Goal: Task Accomplishment & Management: Manage account settings

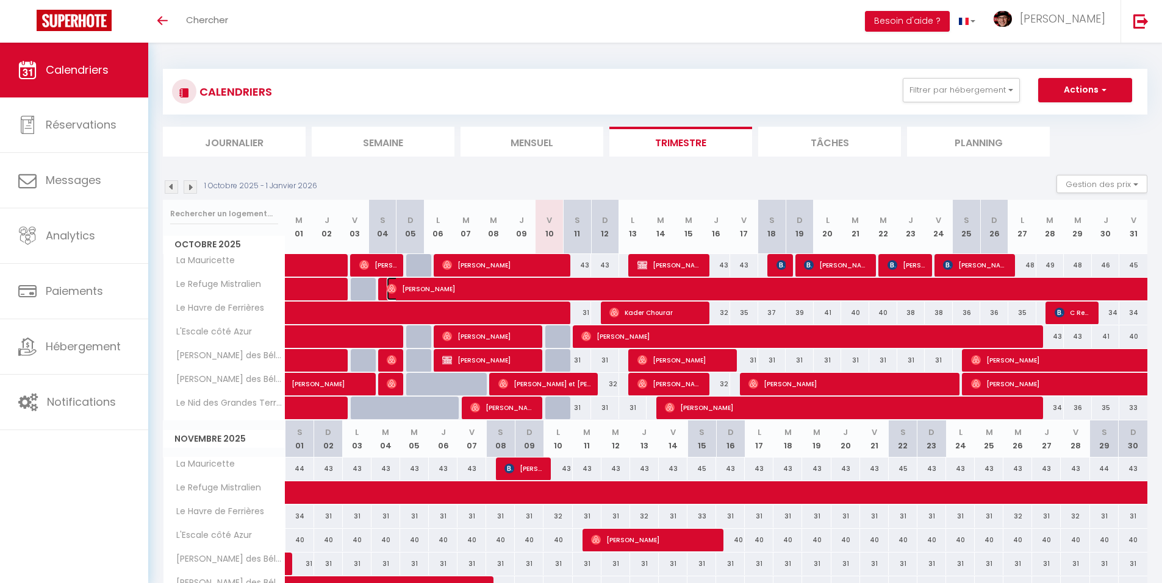
select select "OK"
select select "0"
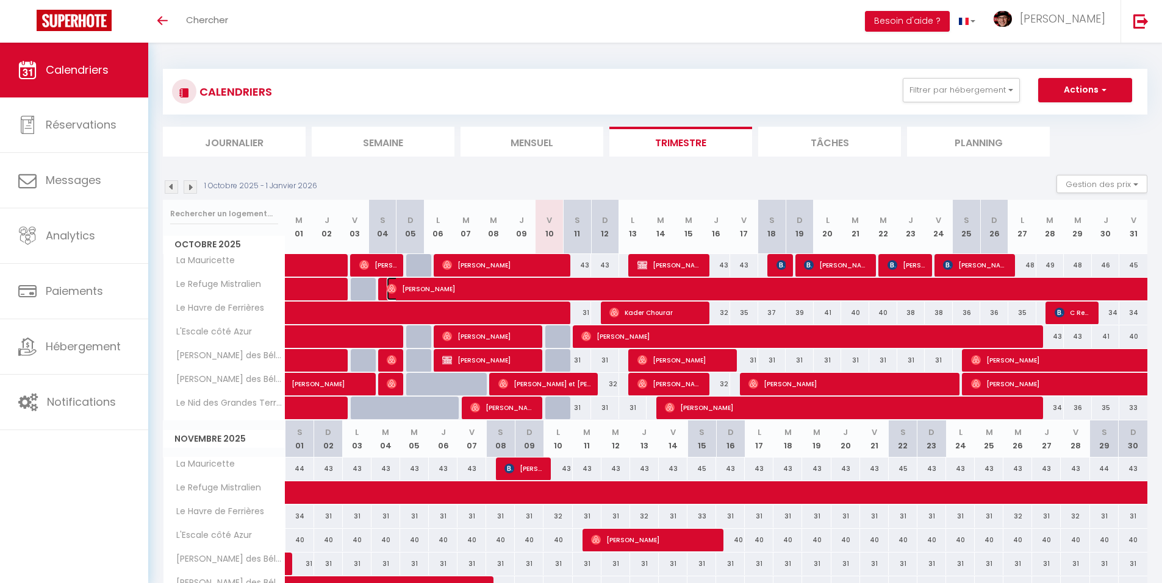
select select "1"
select select
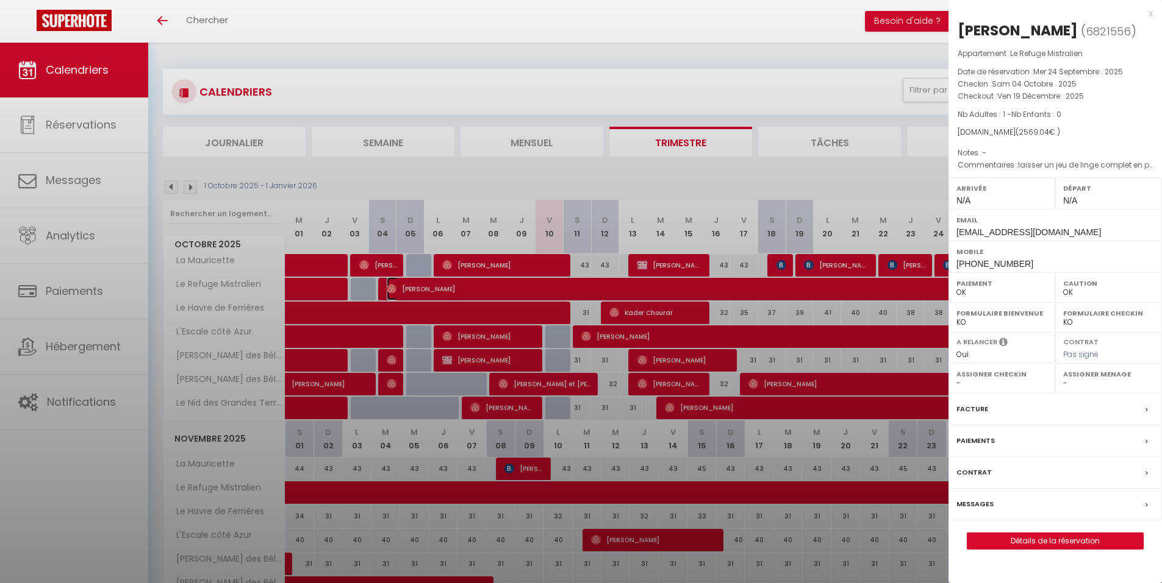
select select "37052"
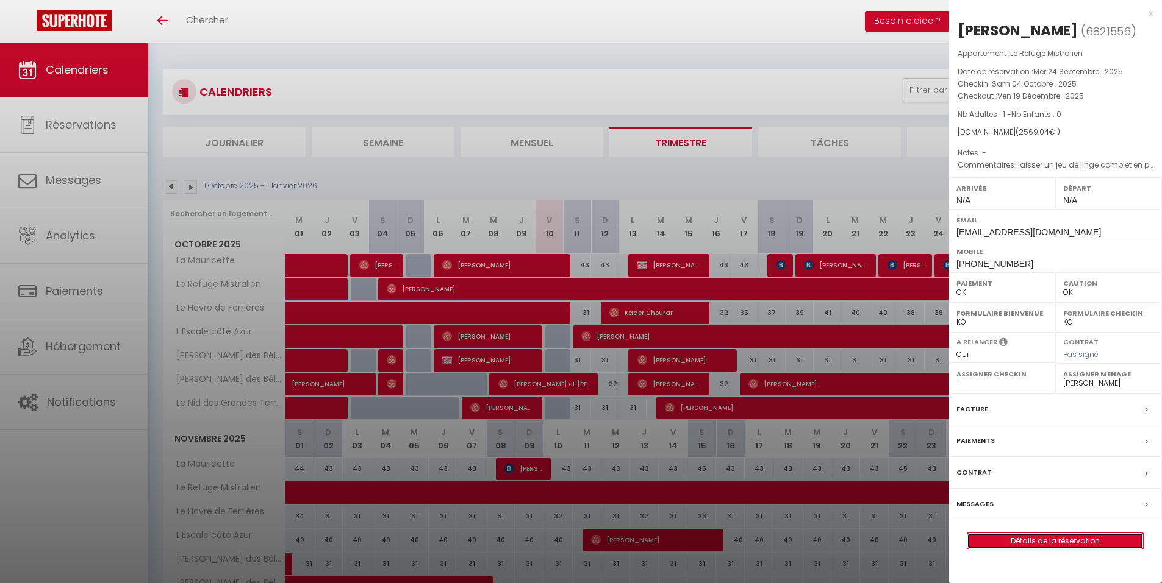
click at [1080, 540] on link "Détails de la réservation" at bounding box center [1055, 541] width 176 height 16
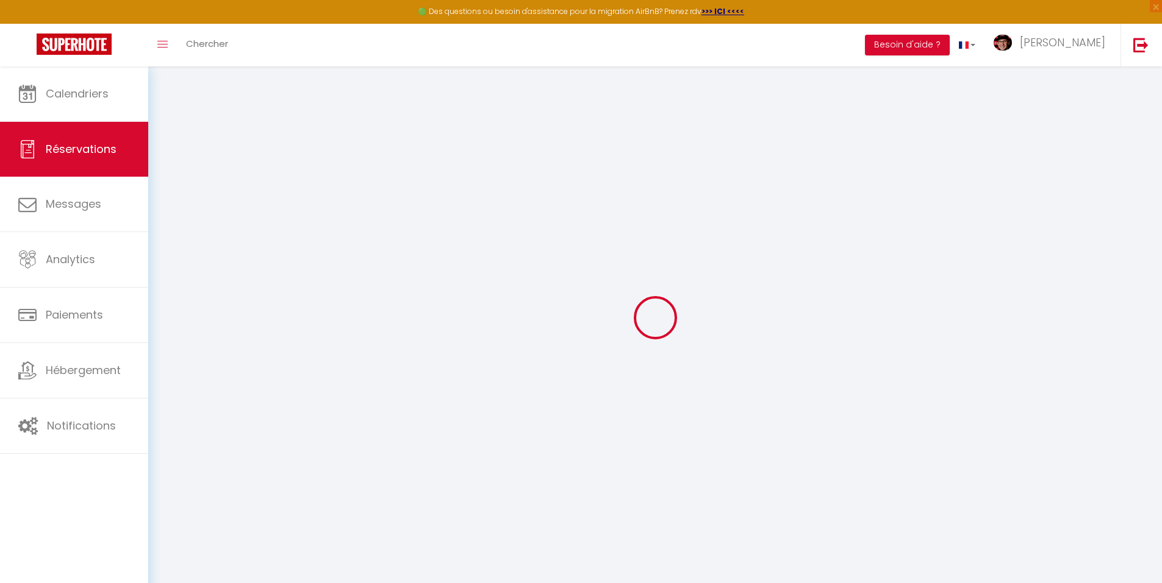
type input "[PERSON_NAME]"
type input "Feki"
type input "[EMAIL_ADDRESS][DOMAIN_NAME]"
type input "[PHONE_NUMBER]"
select select
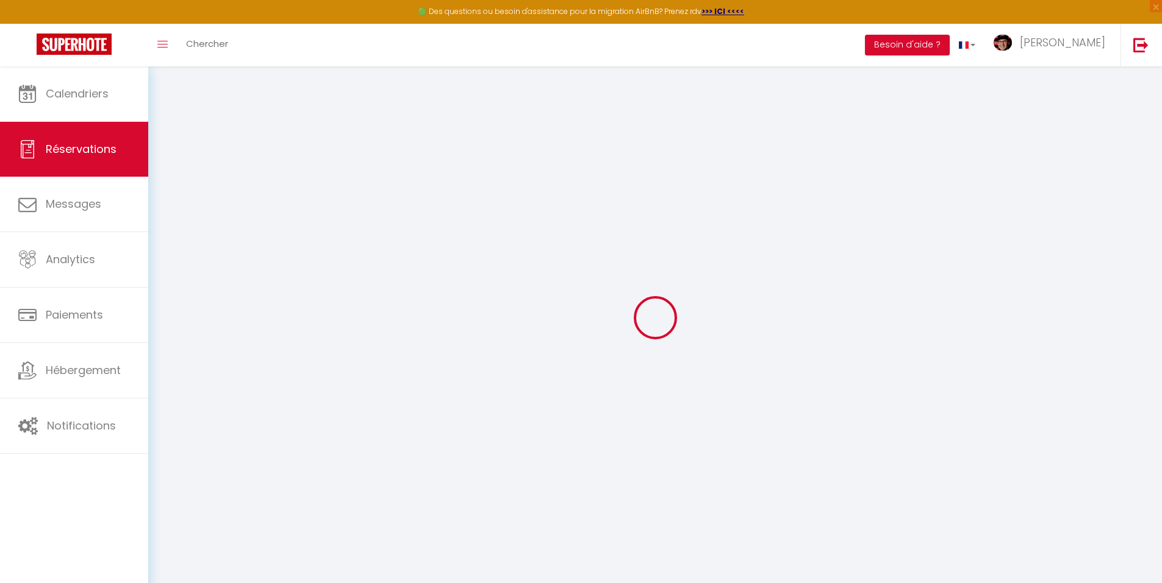
type input "302.53"
select select "29077"
select select "1"
select select
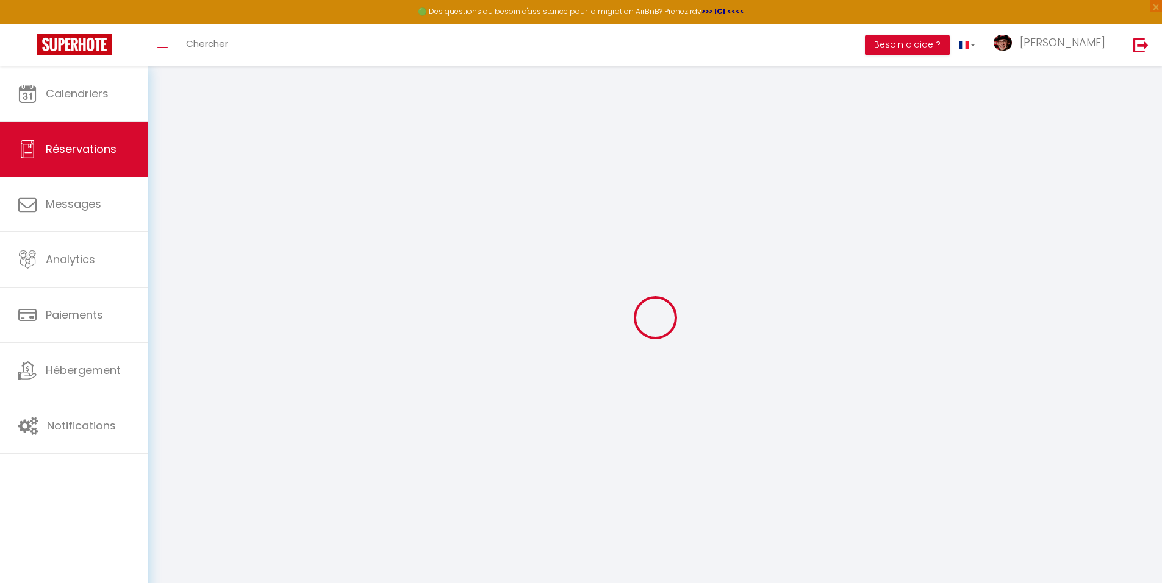
type input "1"
select select "12"
select select
type input "2405.6"
checkbox input "false"
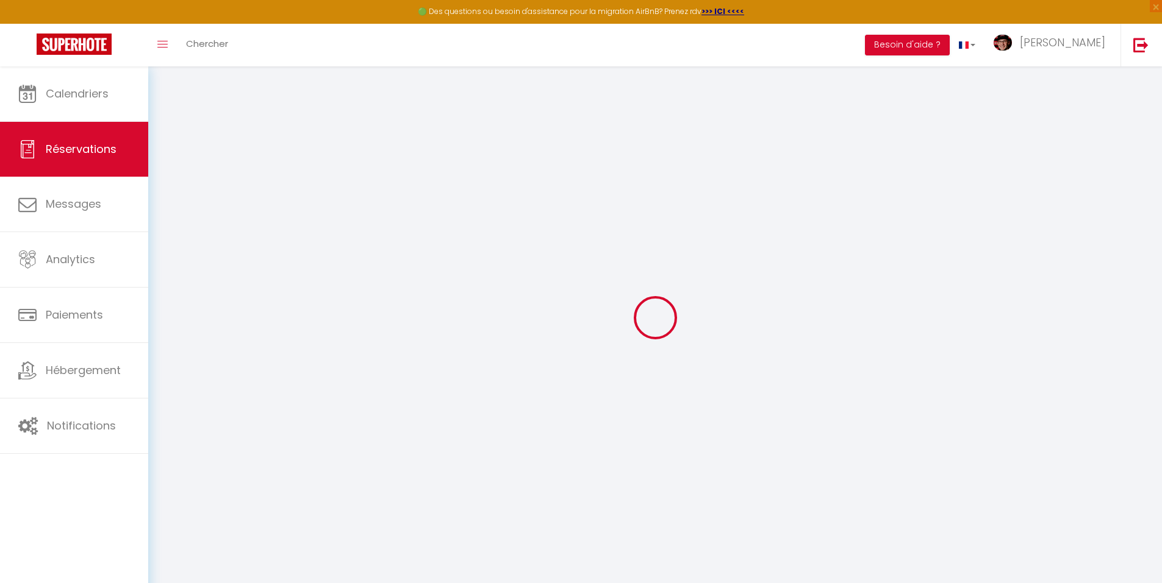
type input "0"
select select "1"
type input "0"
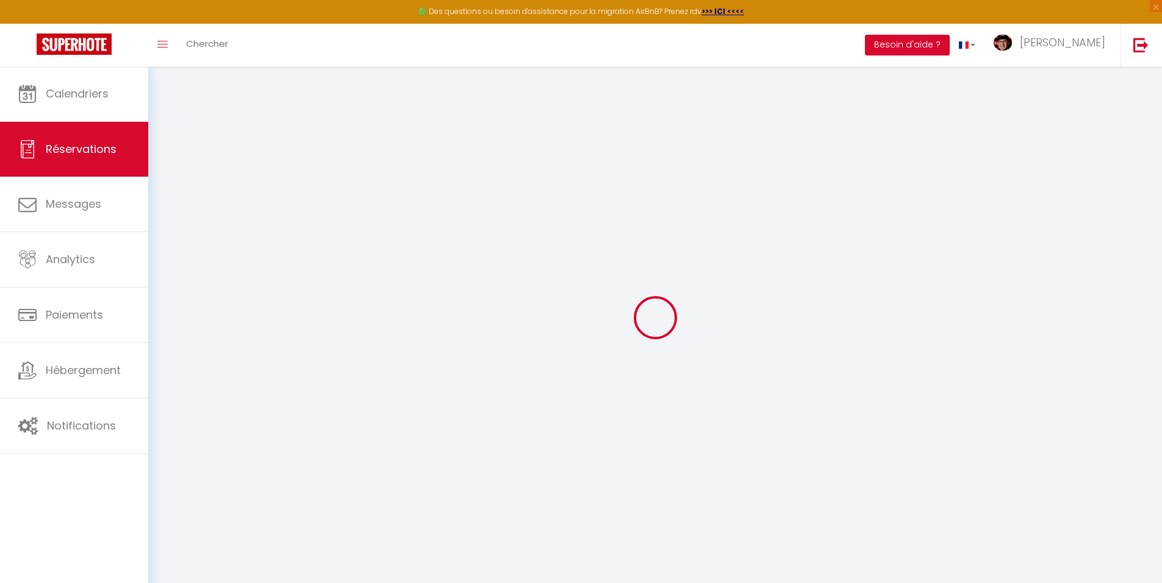
select select
select select "15"
checkbox input "false"
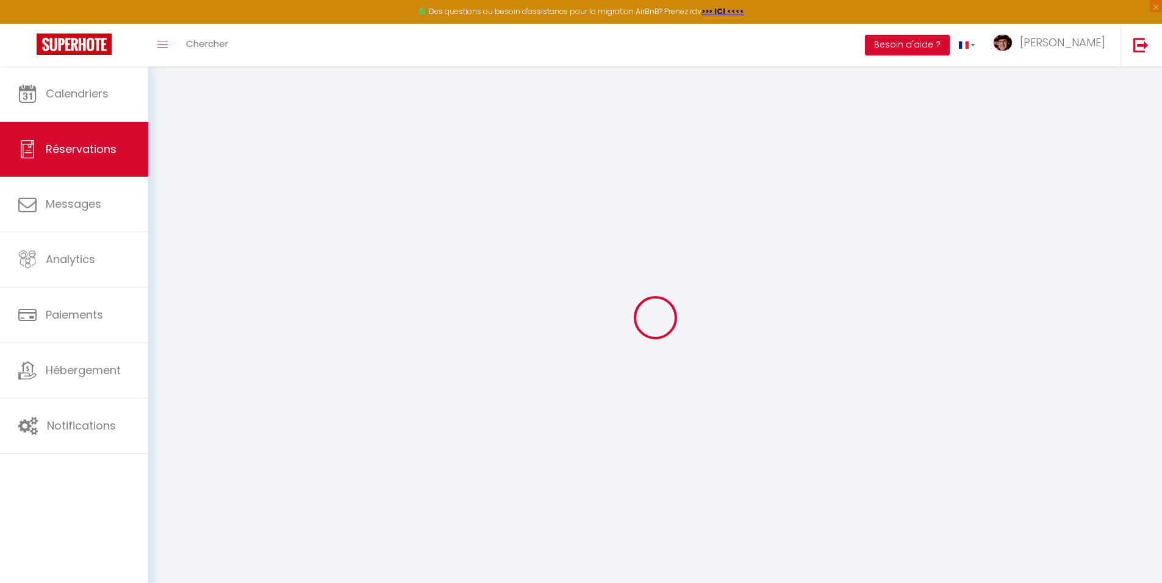
select select
checkbox input "false"
select select
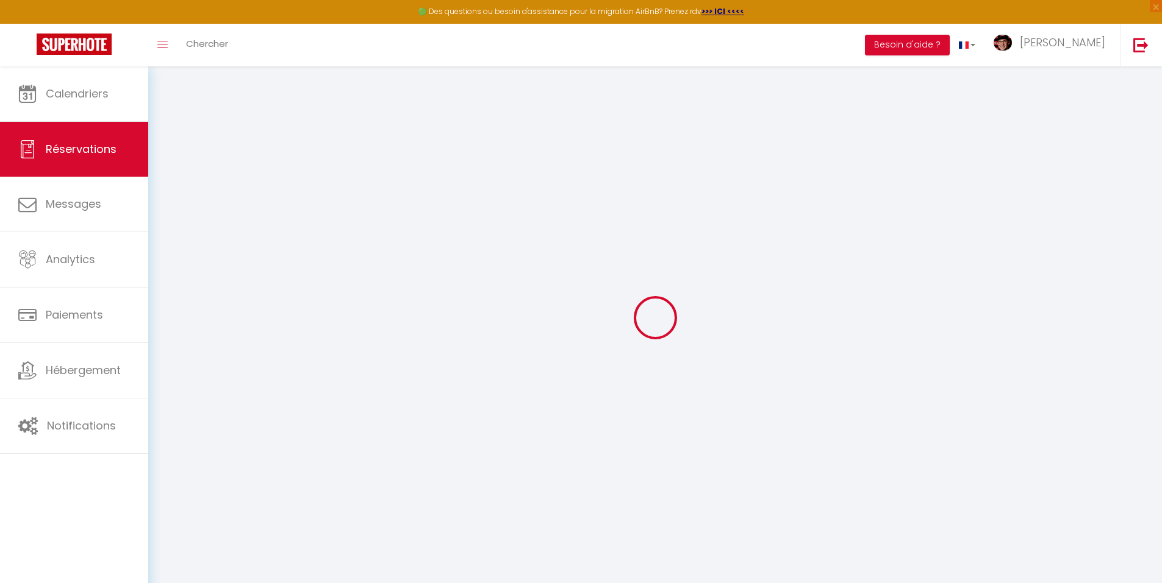
select select
checkbox input "false"
type voyageur1 "laisser un jeu de linge complet en plus message ardoise: "Bienvenue et bon cour…"
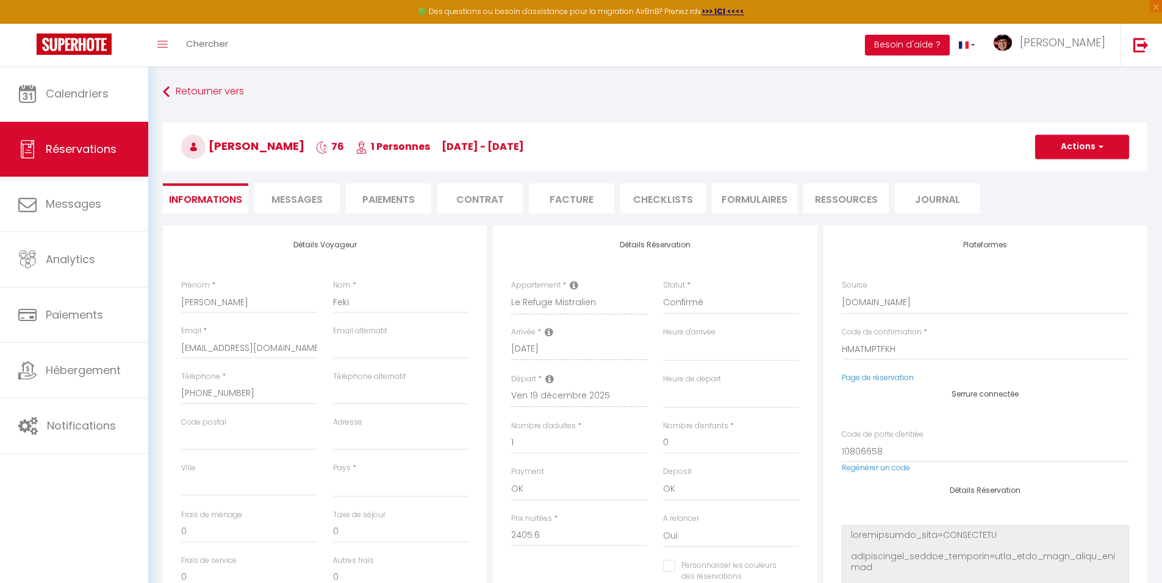
select select
type input "54"
type input "109.44"
select select
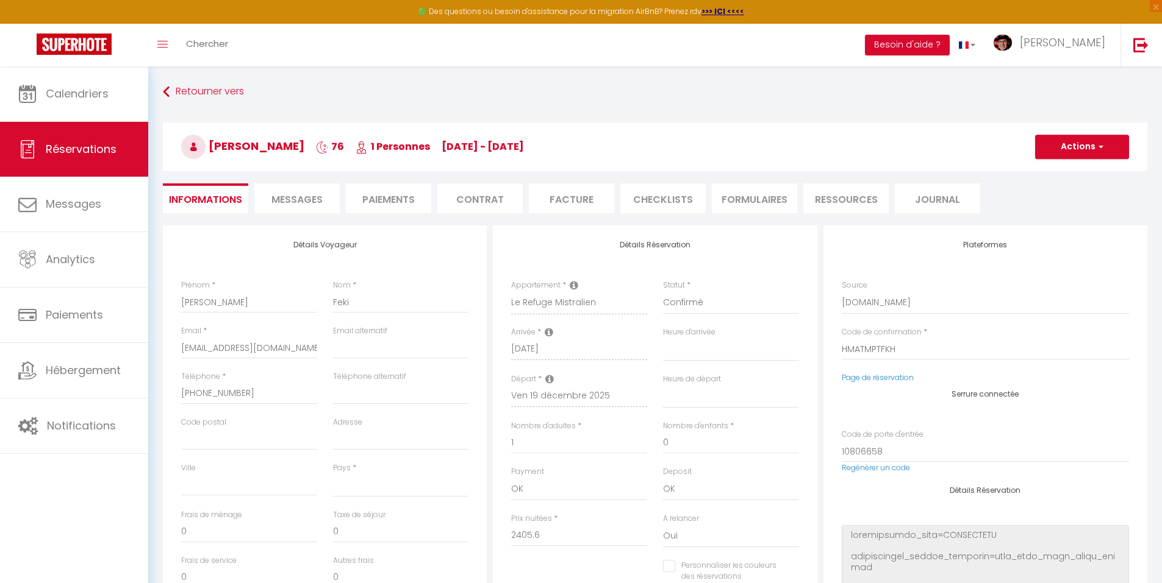
checkbox input "false"
select select
checkbox input "false"
select select
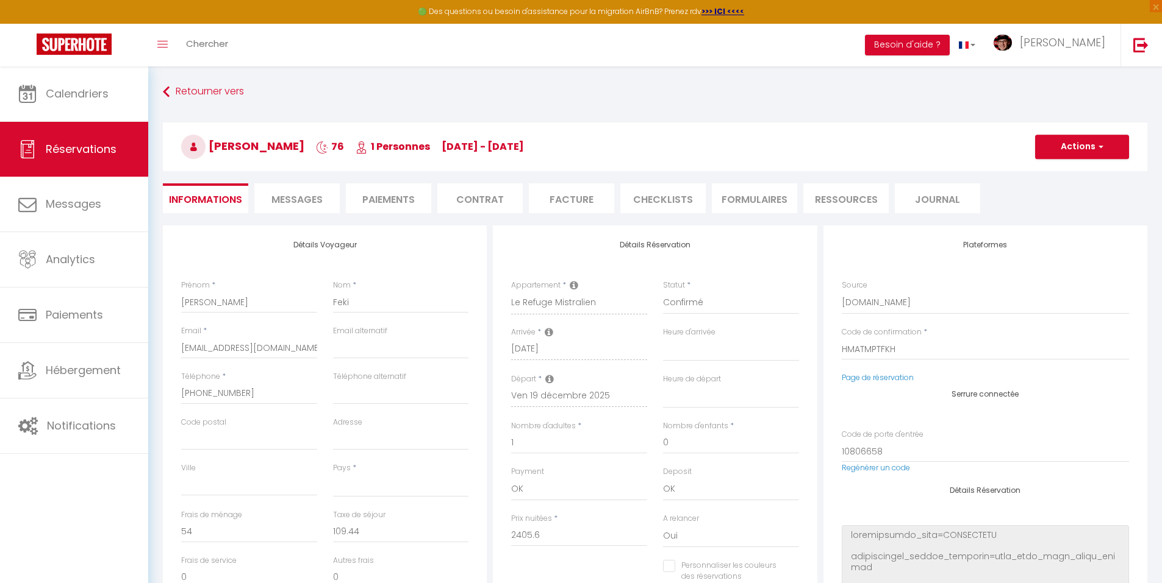
click at [307, 204] on li "Messages" at bounding box center [296, 199] width 85 height 30
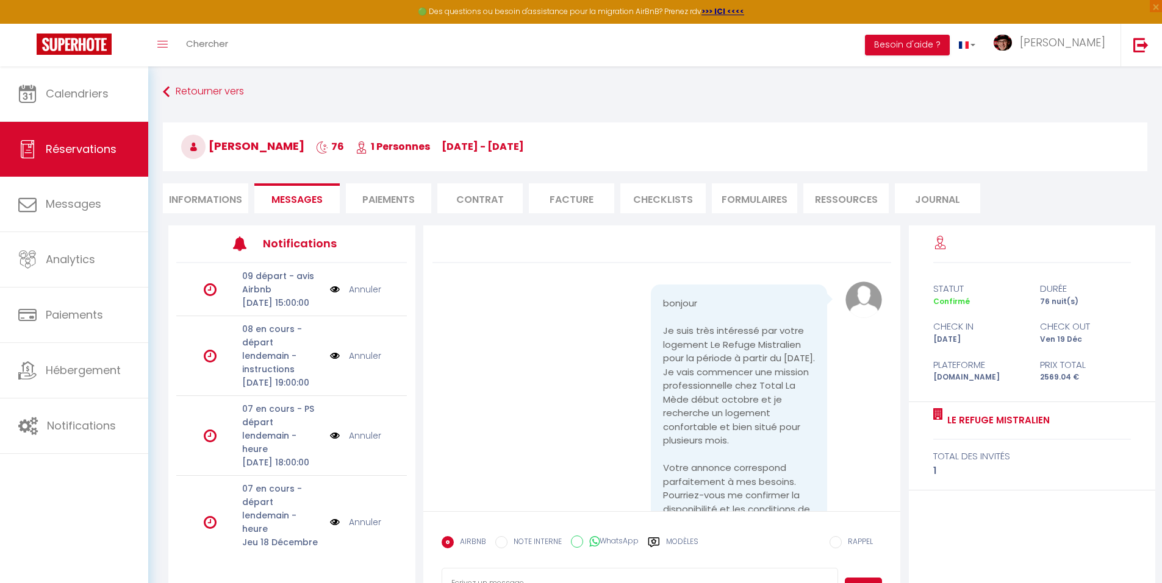
click at [678, 540] on label "Modèles" at bounding box center [682, 547] width 32 height 21
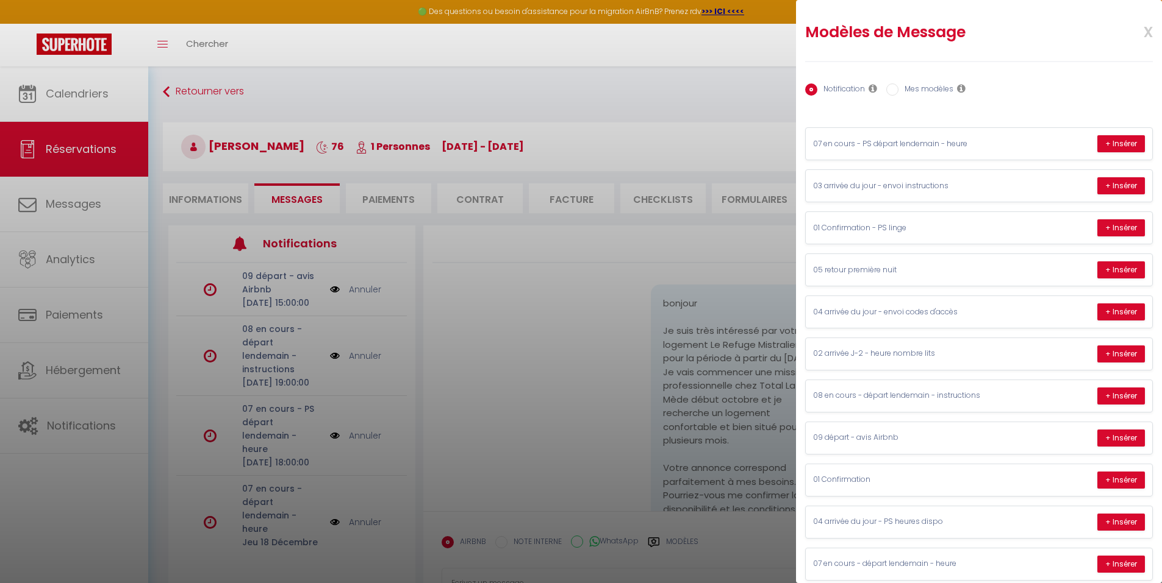
click at [918, 91] on label "Mes modèles" at bounding box center [925, 90] width 55 height 13
click at [898, 91] on input "Mes modèles" at bounding box center [892, 90] width 12 height 12
radio input "true"
radio input "false"
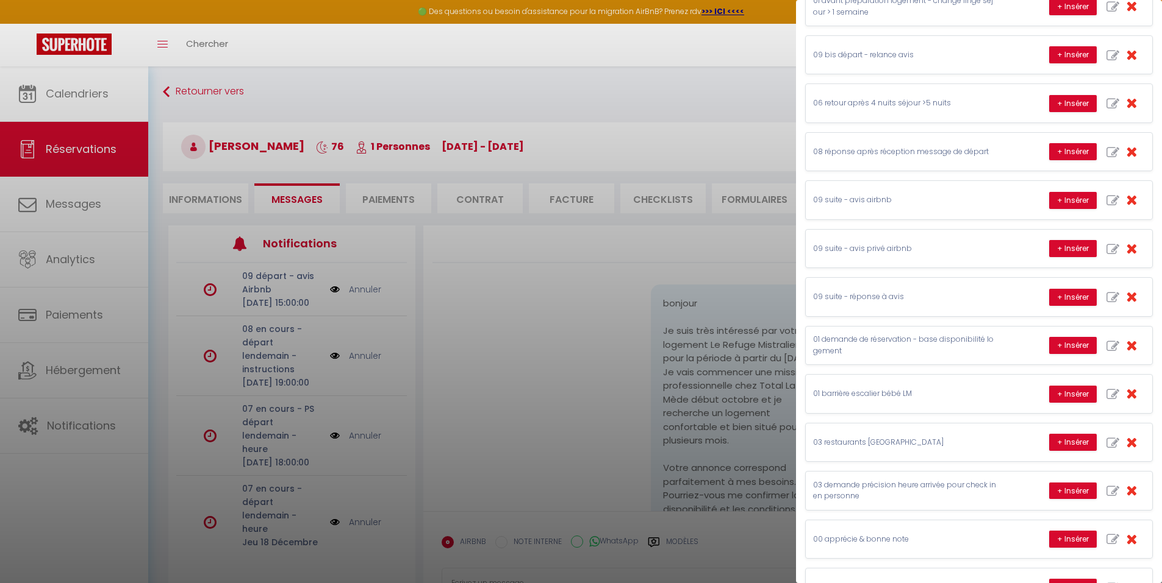
scroll to position [366, 0]
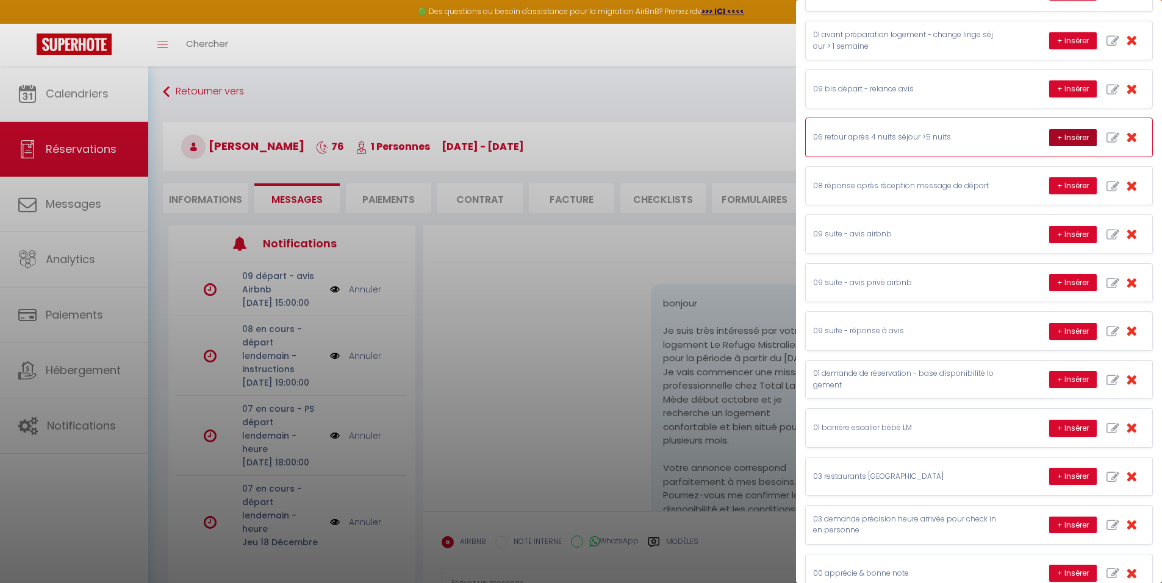
click at [1052, 138] on button "+ Insérer" at bounding box center [1073, 137] width 48 height 17
type textarea "[PERSON_NAME], J'espère que votre séjour au logement [GEOGRAPHIC_DATA] se dérou…"
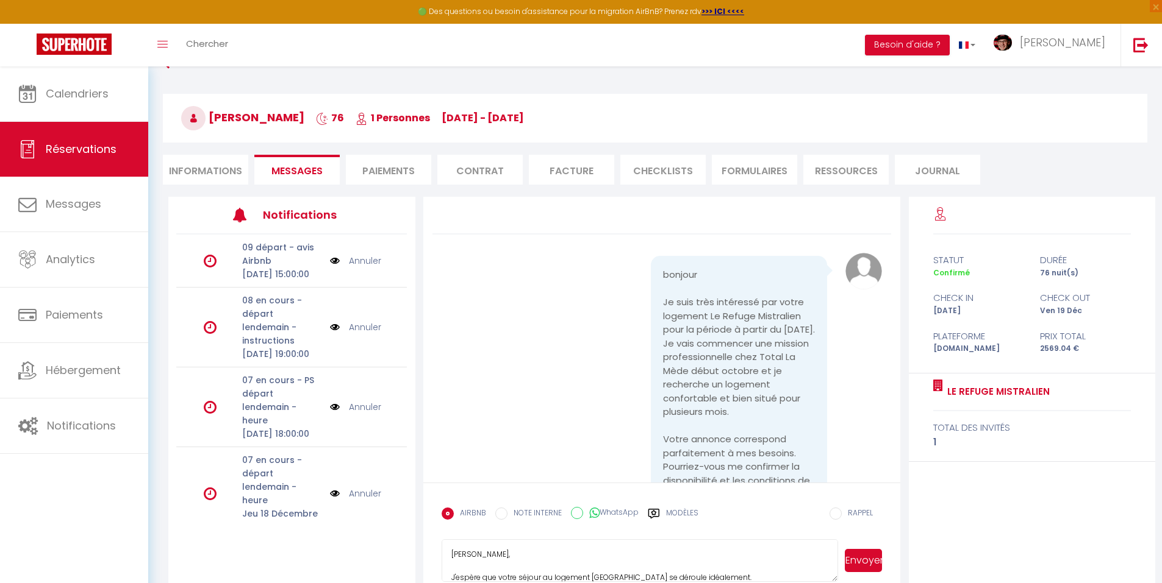
scroll to position [66, 0]
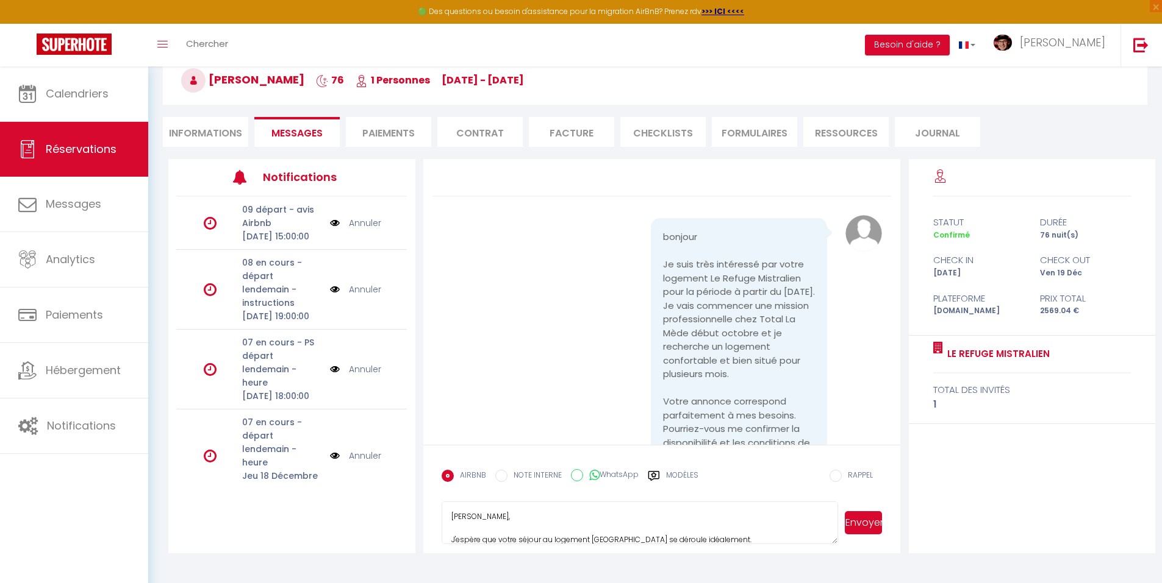
click at [734, 515] on textarea "[PERSON_NAME], J'espère que votre séjour au logement [GEOGRAPHIC_DATA] se dérou…" at bounding box center [639, 523] width 397 height 43
click at [864, 522] on button "Envoyer" at bounding box center [862, 523] width 37 height 23
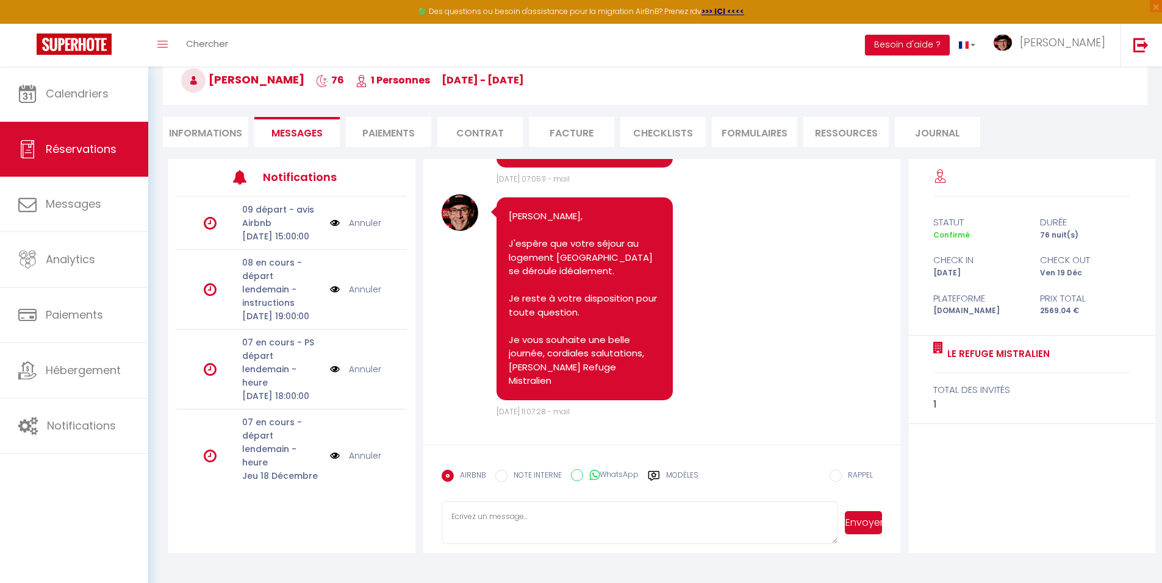
scroll to position [7652, 0]
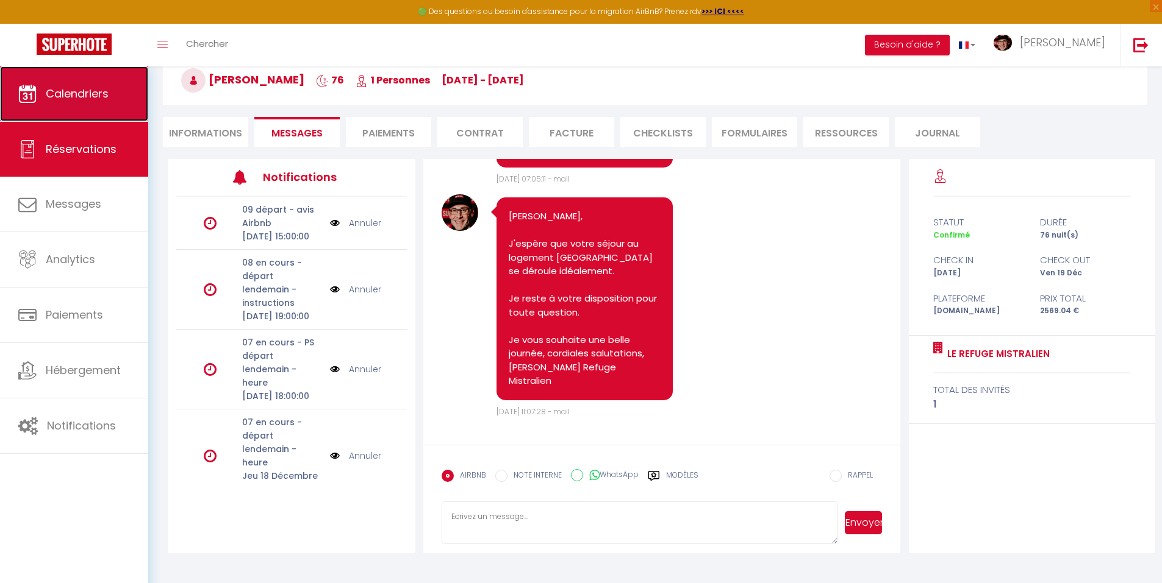
click at [63, 91] on span "Calendriers" at bounding box center [77, 93] width 63 height 15
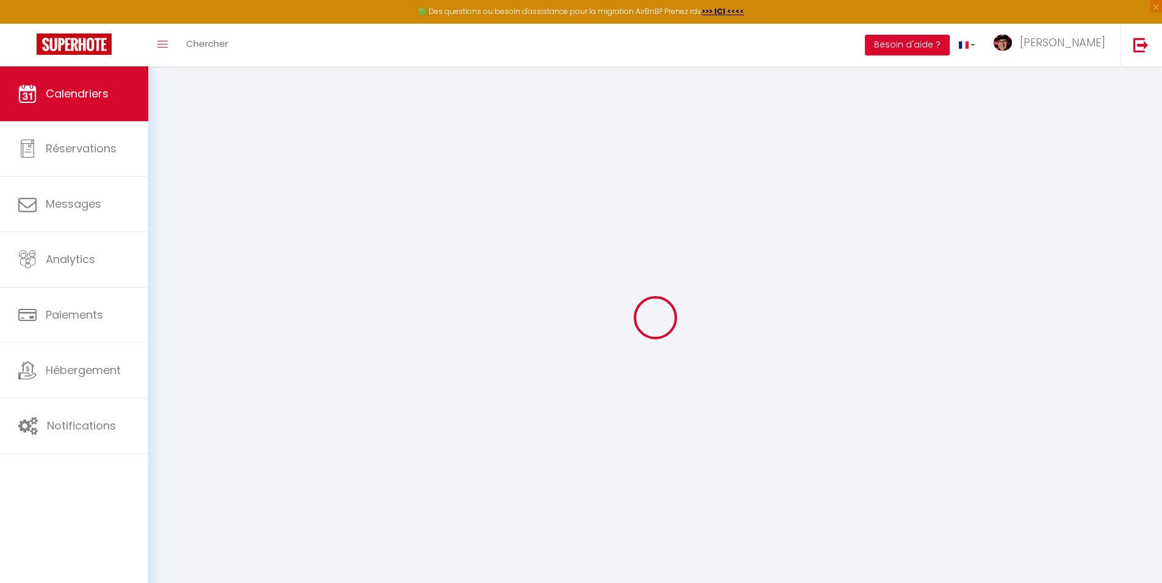
select select
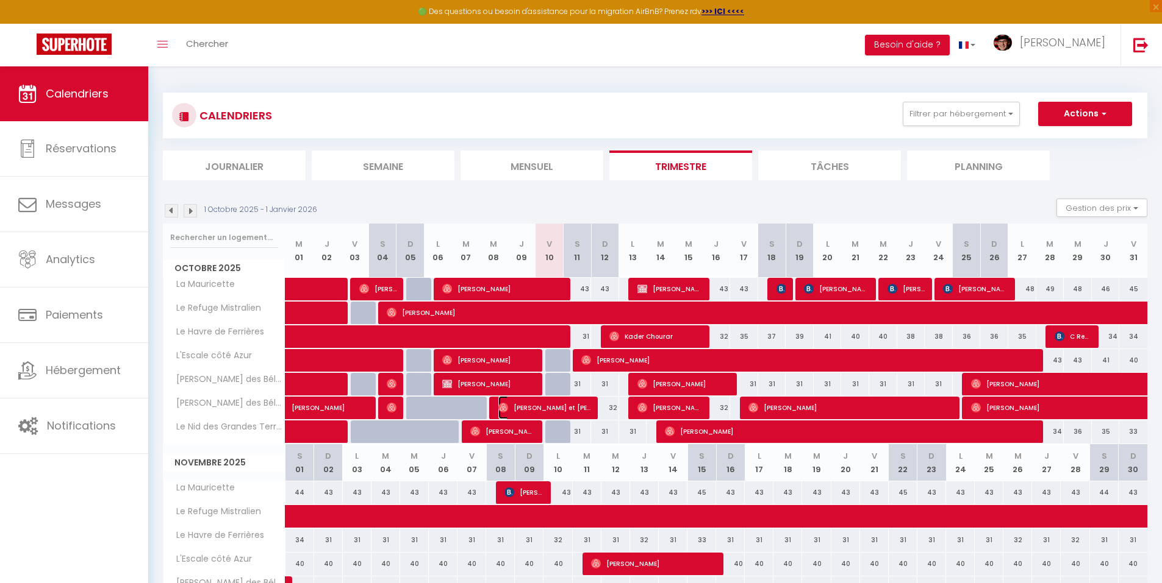
click at [585, 410] on span "[PERSON_NAME] et [PERSON_NAME]" at bounding box center [544, 407] width 93 height 23
select select "OK"
select select "0"
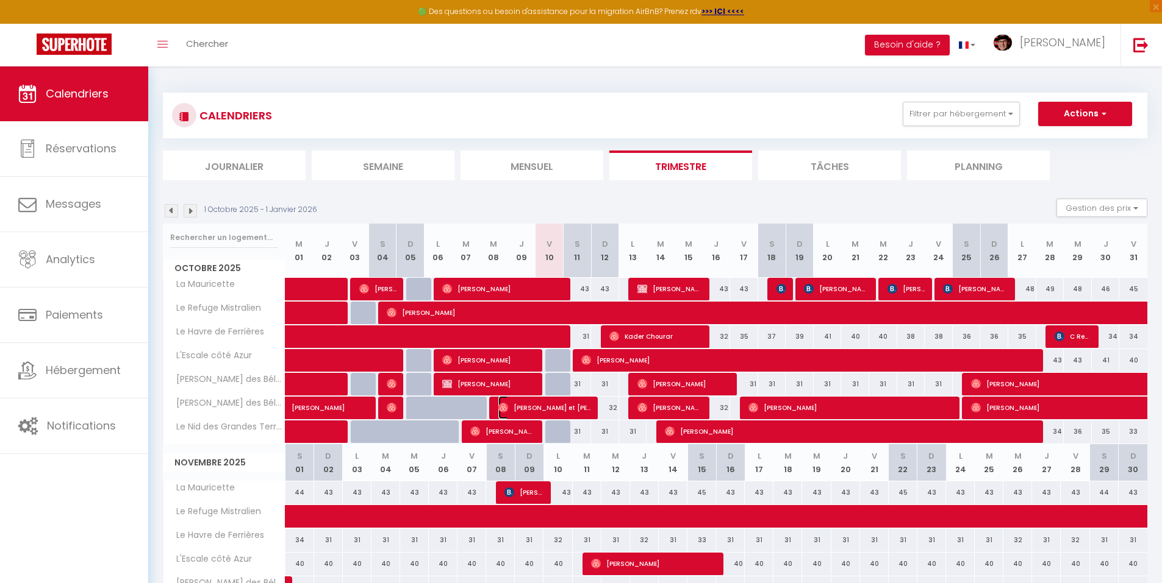
select select "1"
select select
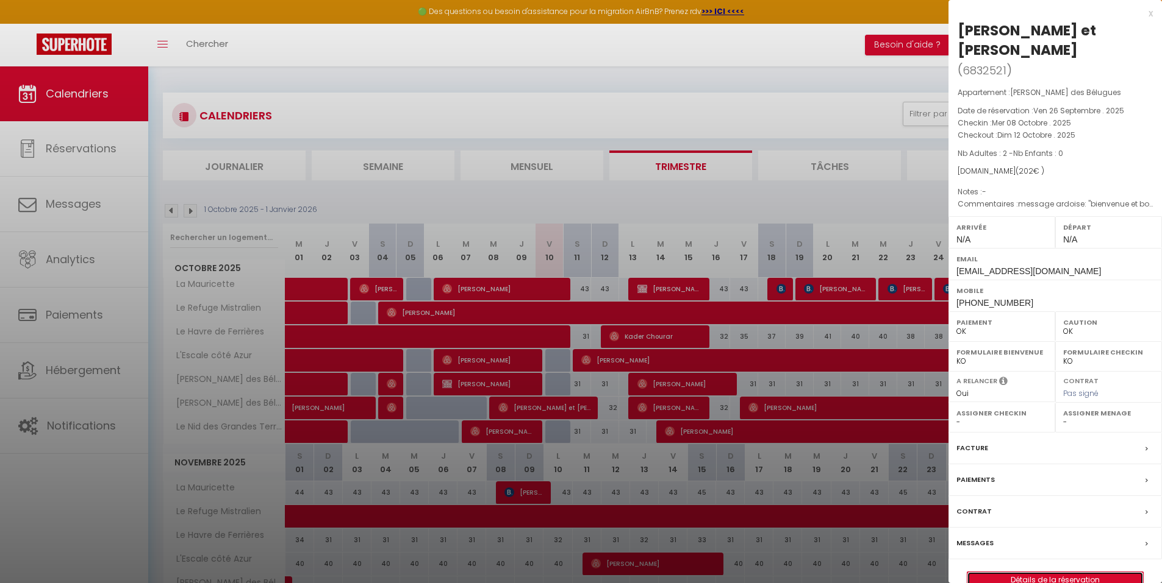
click at [1072, 573] on link "Détails de la réservation" at bounding box center [1055, 581] width 176 height 16
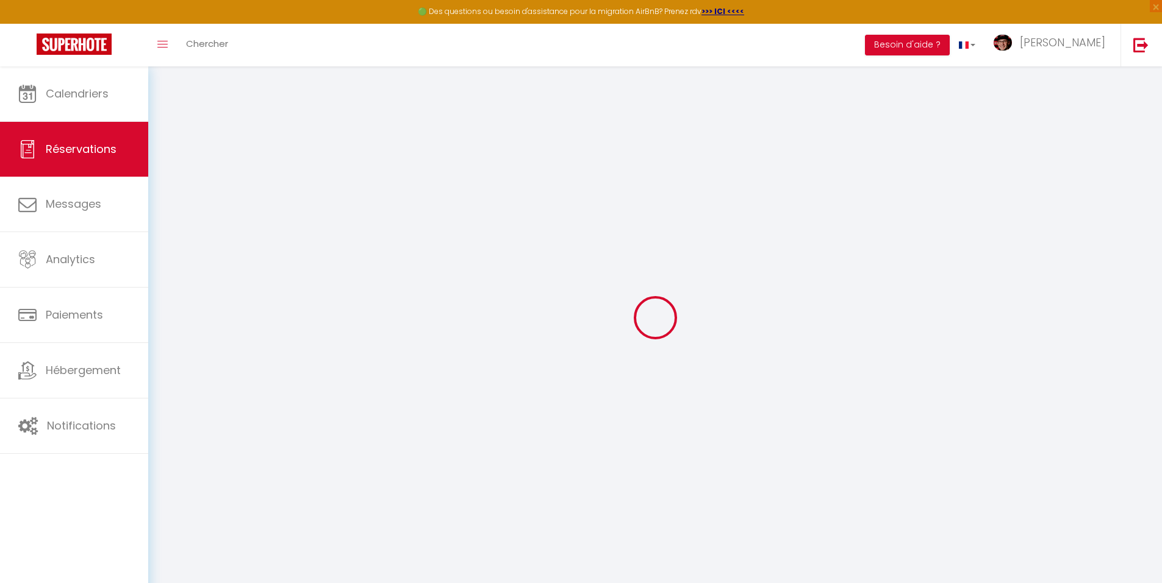
type input "[PERSON_NAME] et [PERSON_NAME]"
type input "Chichery"
type input "[EMAIL_ADDRESS][DOMAIN_NAME]"
type input "[PHONE_NUMBER]"
select select
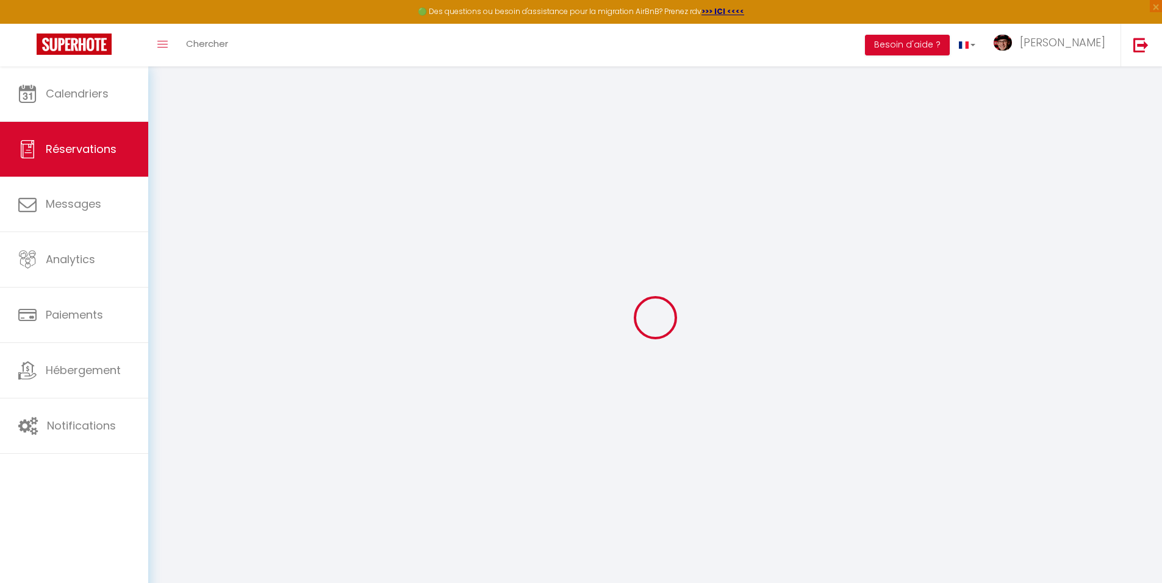
type input "33.3"
select select "66345"
select select "1"
select select
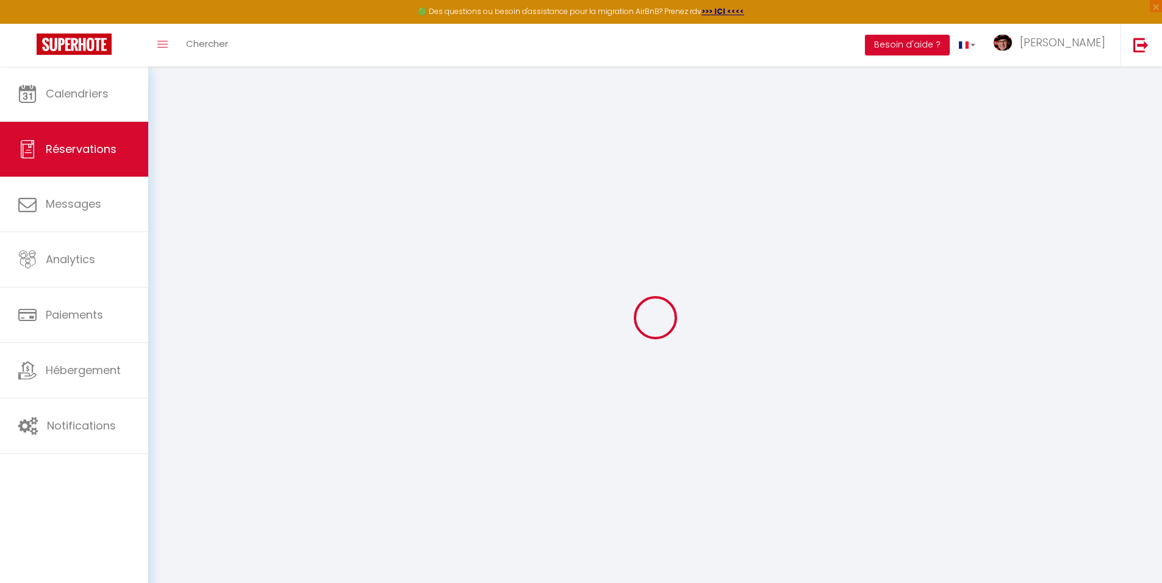
type input "2"
select select "12"
select select
type input "148"
checkbox input "false"
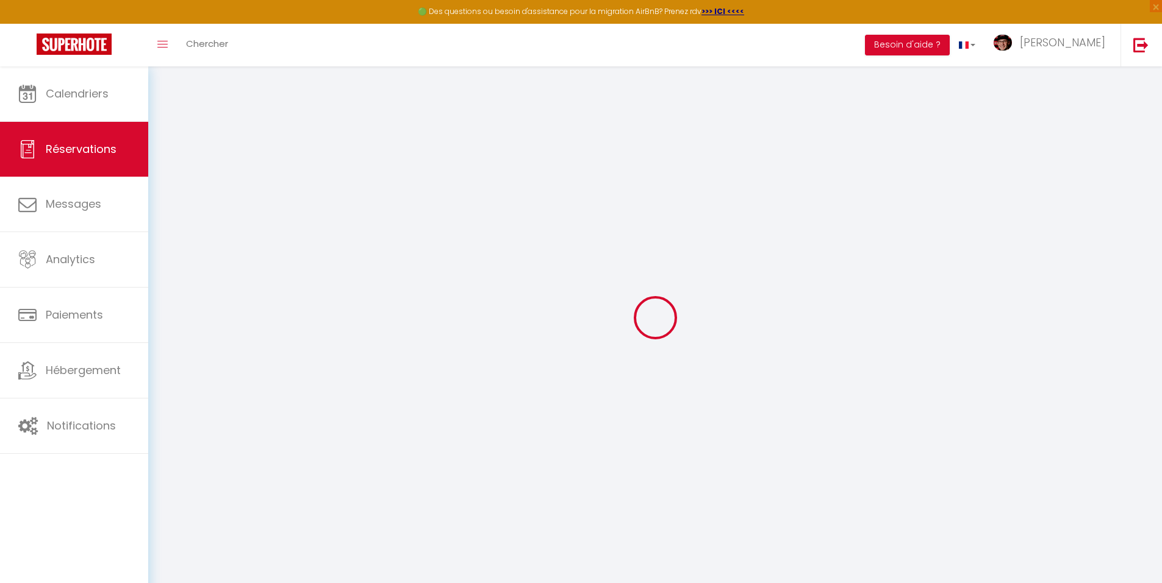
type input "0"
select select "1"
type input "0"
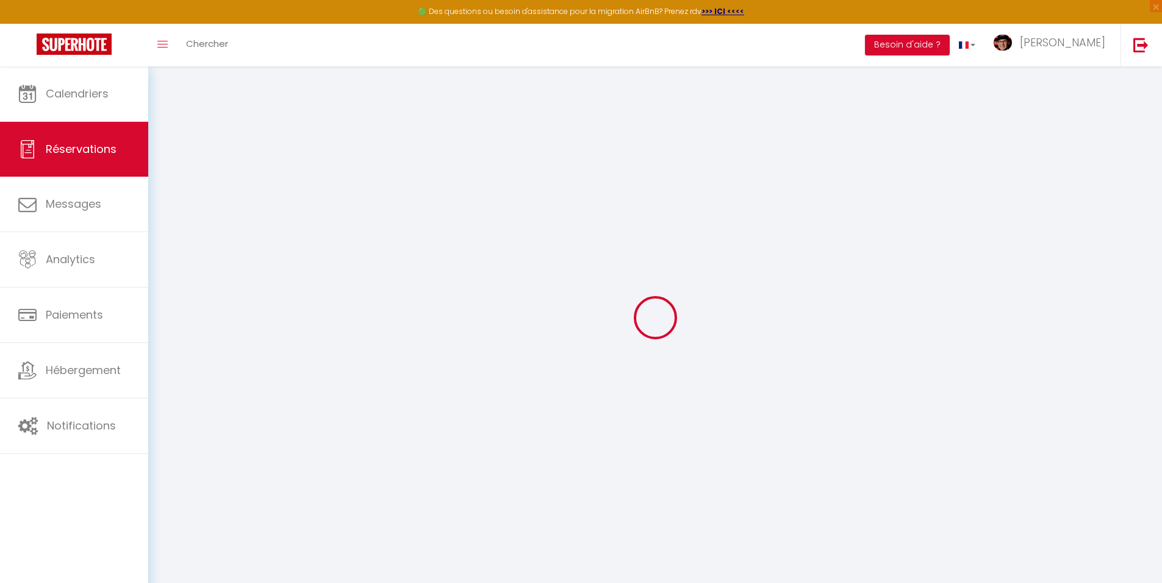
select select
select select "15"
checkbox input "false"
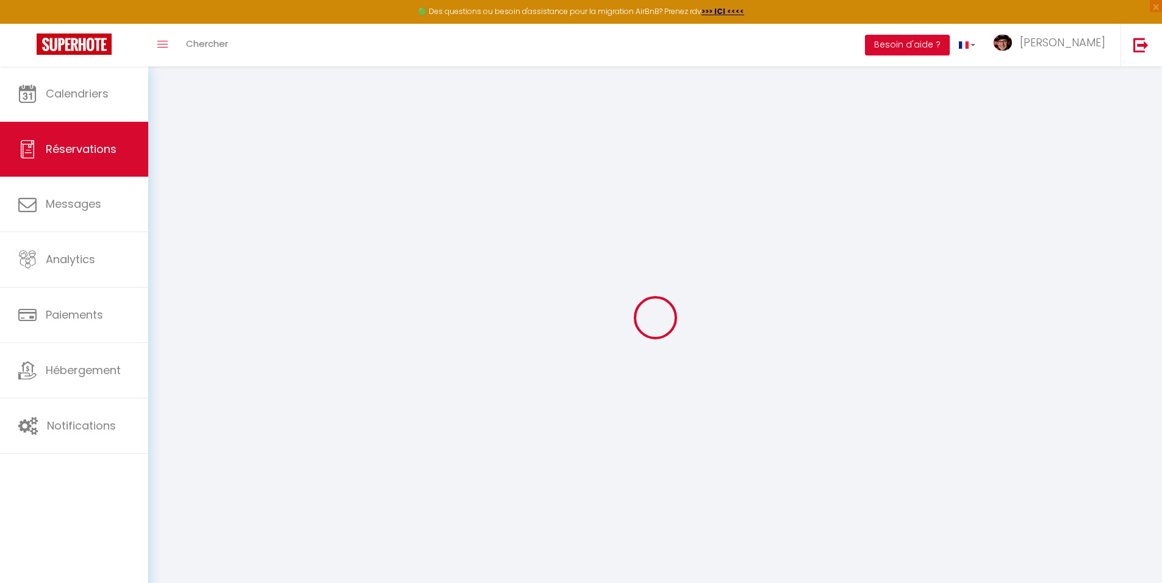
select select
checkbox input "false"
select select
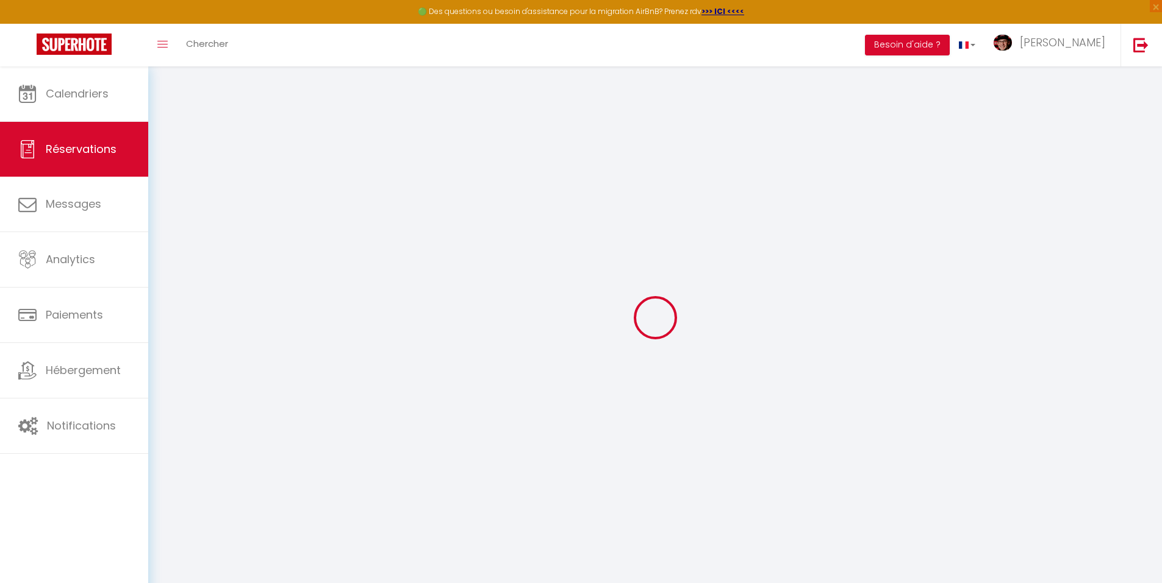
select select
checkbox input "false"
select select
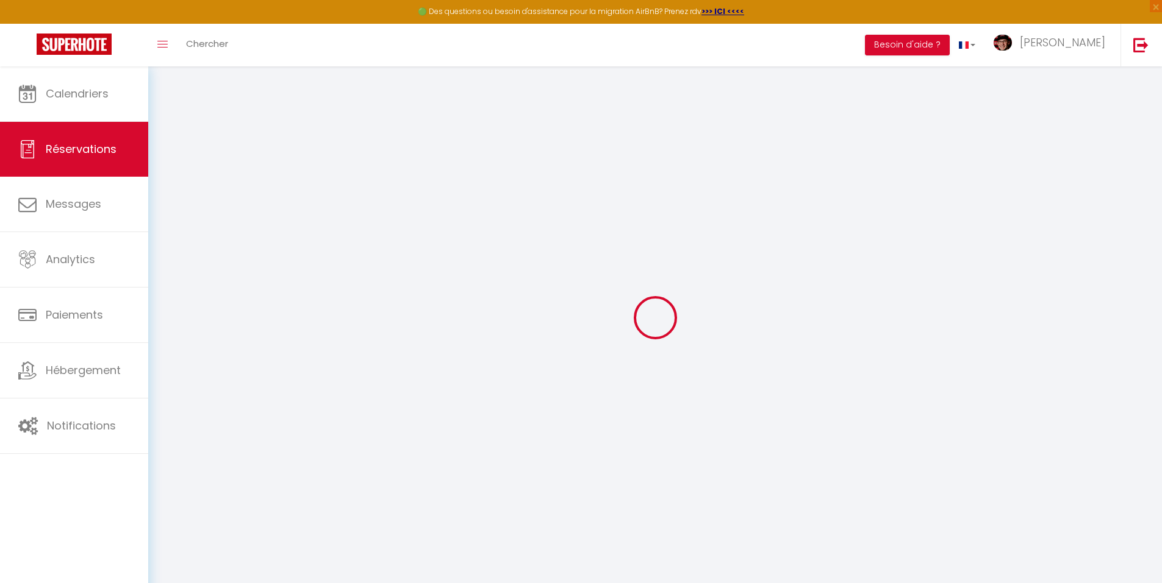
select select
checkbox input "false"
type textarea "message ardoise: "bienvenue et bon repos [PERSON_NAME] et [PERSON_NAME]""
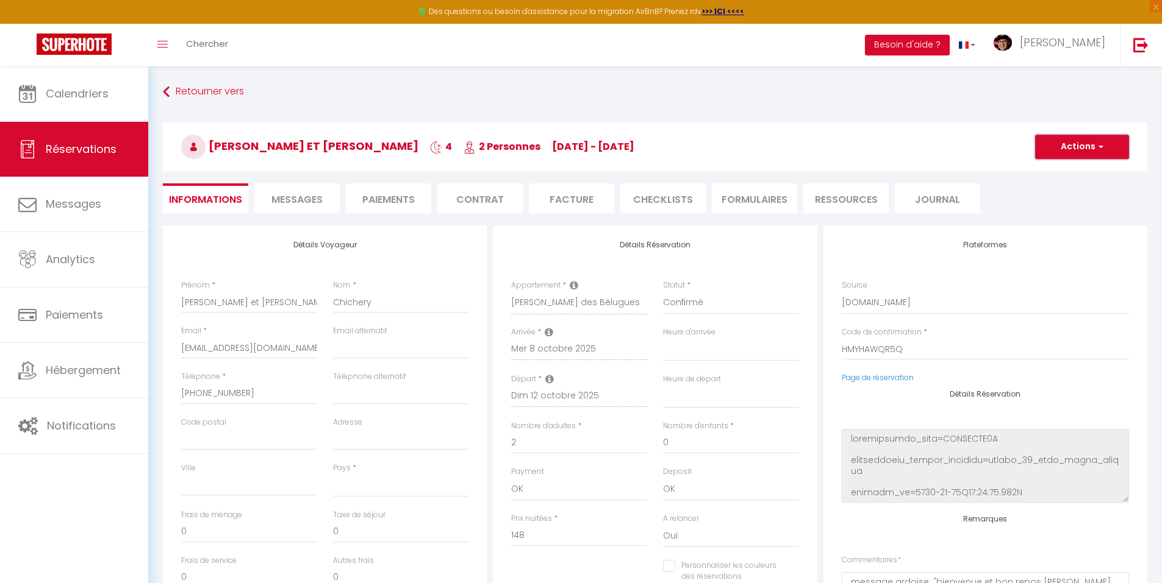
select select
type input "54"
select select
checkbox input "false"
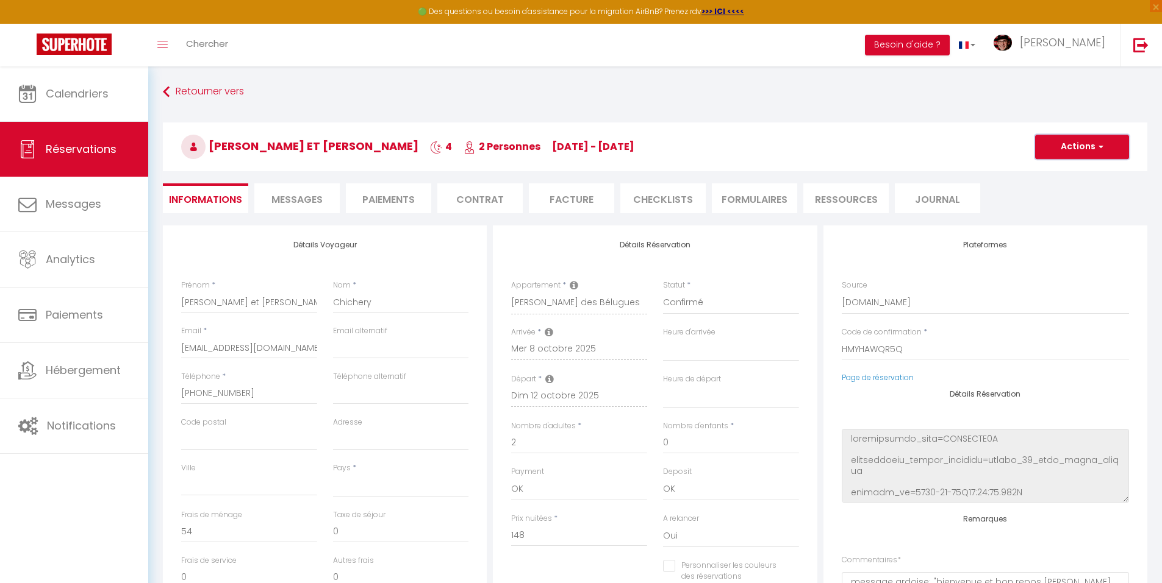
click at [1057, 153] on button "Actions" at bounding box center [1082, 147] width 94 height 24
select select
checkbox input "false"
select select
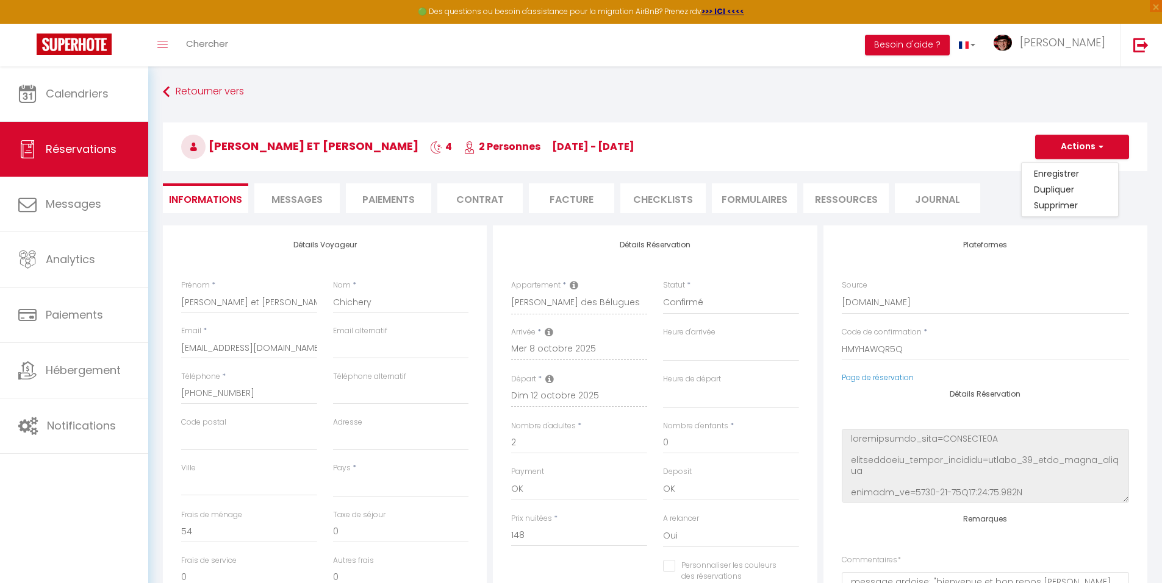
click at [787, 142] on h3 "[PERSON_NAME] et [PERSON_NAME] 4 2 Personnes [DATE] - [DATE]" at bounding box center [655, 147] width 984 height 49
click at [282, 203] on span "Messages" at bounding box center [296, 200] width 51 height 14
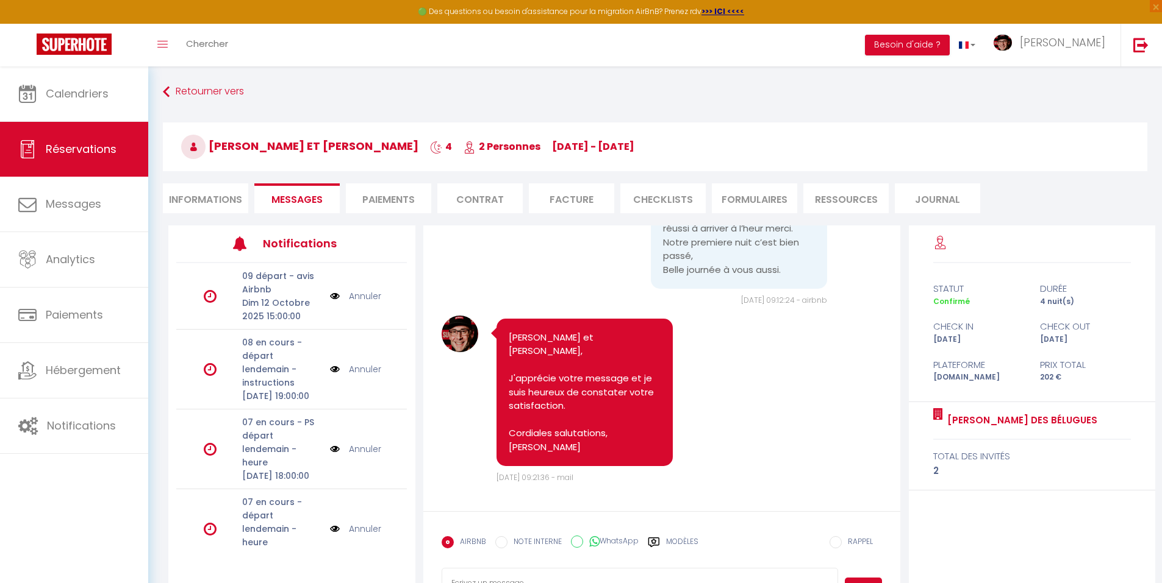
scroll to position [66, 0]
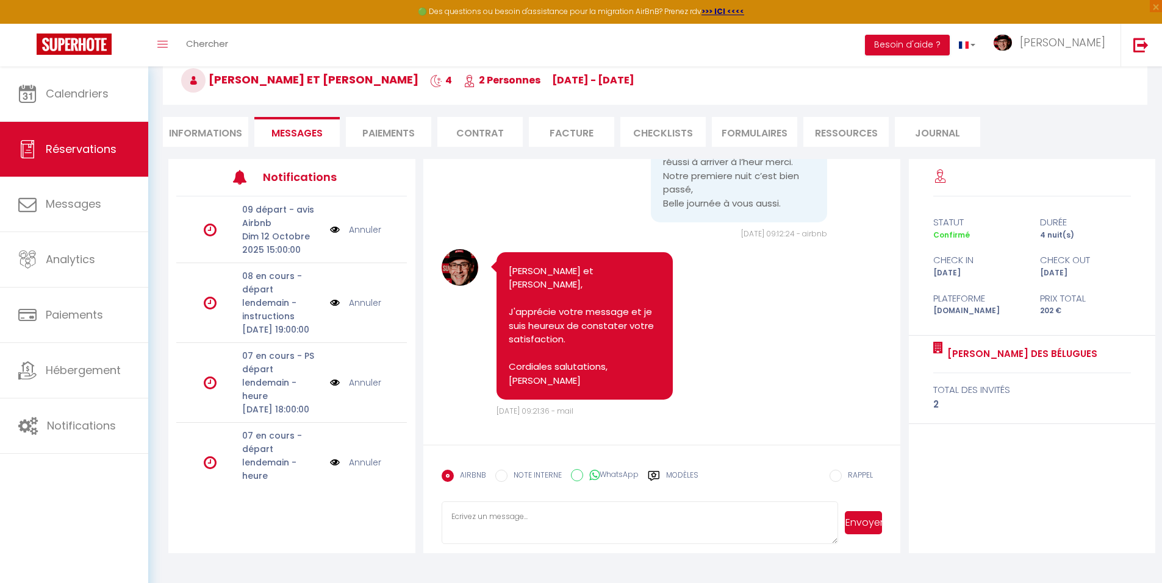
click at [679, 477] on label "Modèles" at bounding box center [682, 480] width 32 height 21
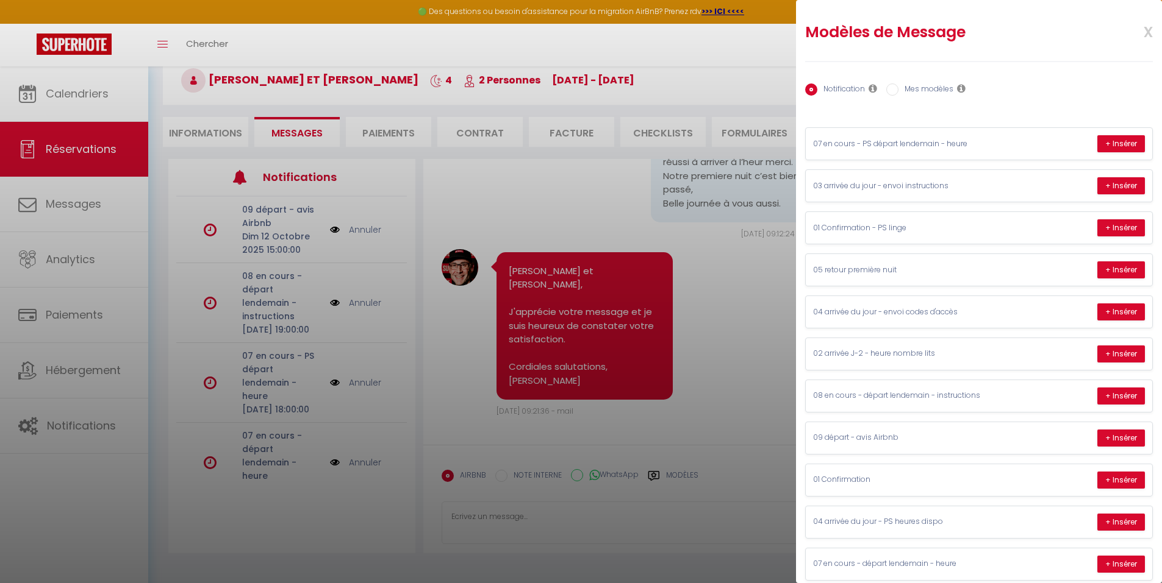
click at [924, 92] on label "Mes modèles" at bounding box center [925, 90] width 55 height 13
click at [898, 92] on input "Mes modèles" at bounding box center [892, 90] width 12 height 12
radio input "true"
radio input "false"
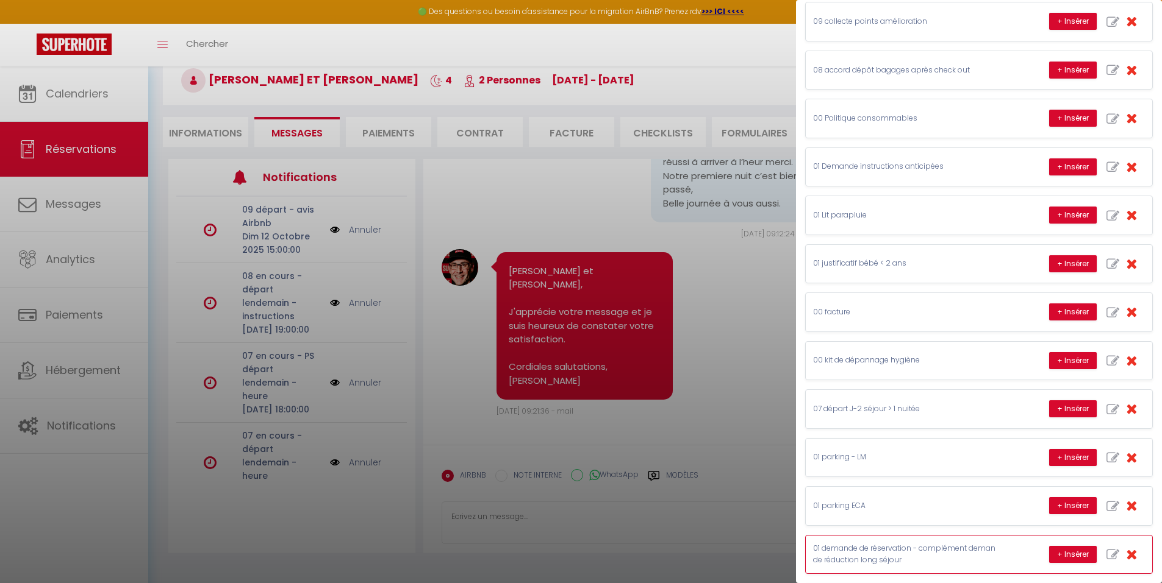
scroll to position [1218, 0]
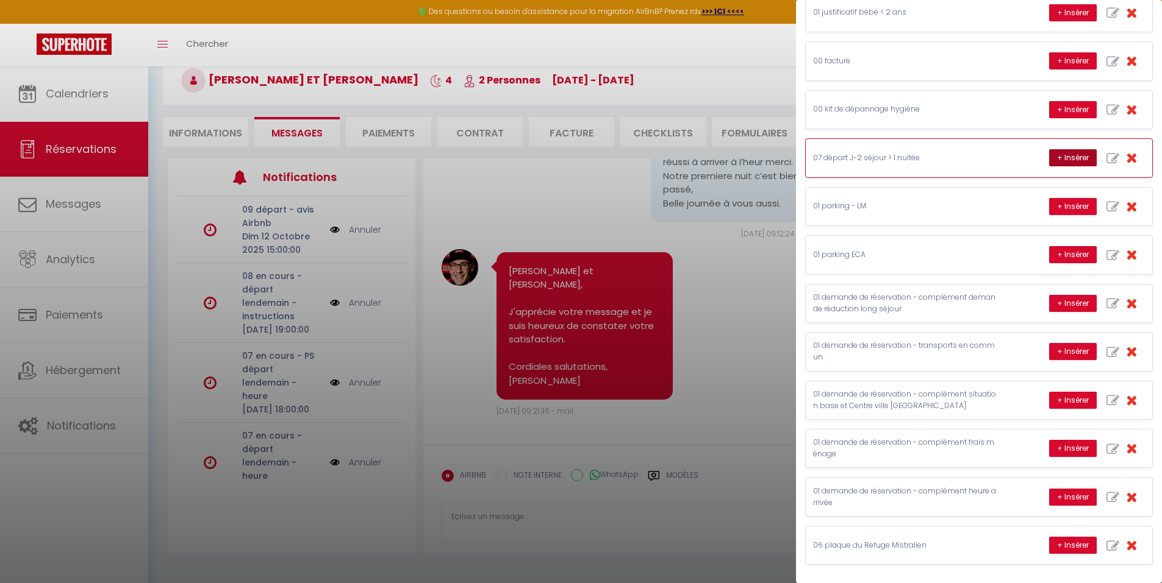
click at [1054, 156] on button "+ Insérer" at bounding box center [1073, 157] width 48 height 17
type textarea "Bonjour [PERSON_NAME] et [PERSON_NAME], J'espère que votre séjour au logement […"
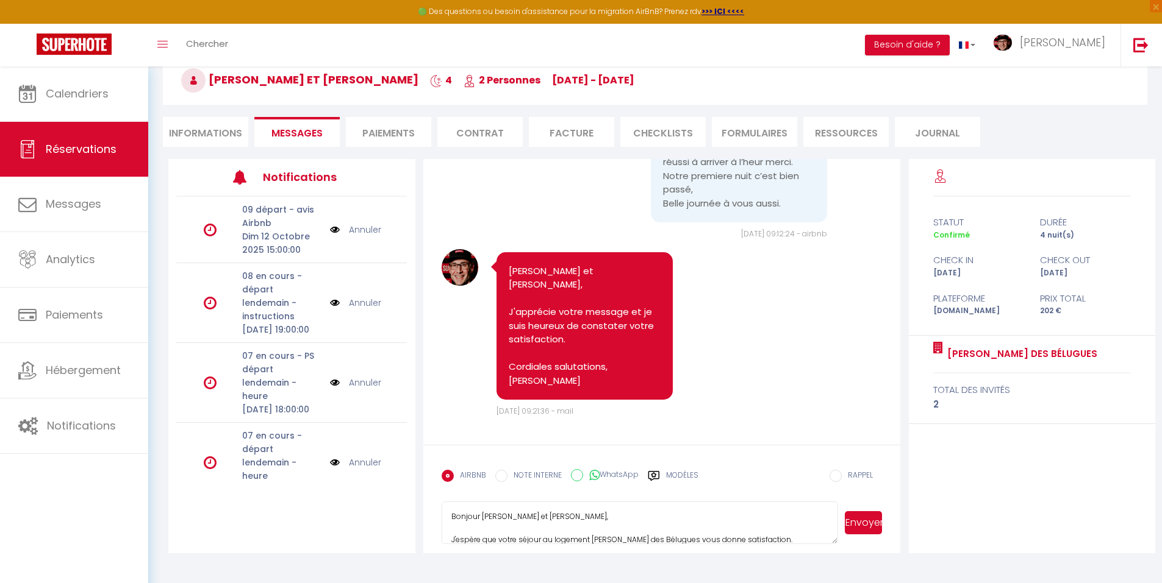
click at [633, 514] on textarea "Bonjour [PERSON_NAME] et [PERSON_NAME], J'espère que votre séjour au logement […" at bounding box center [639, 523] width 397 height 43
click at [862, 520] on button "Envoyer" at bounding box center [862, 523] width 37 height 23
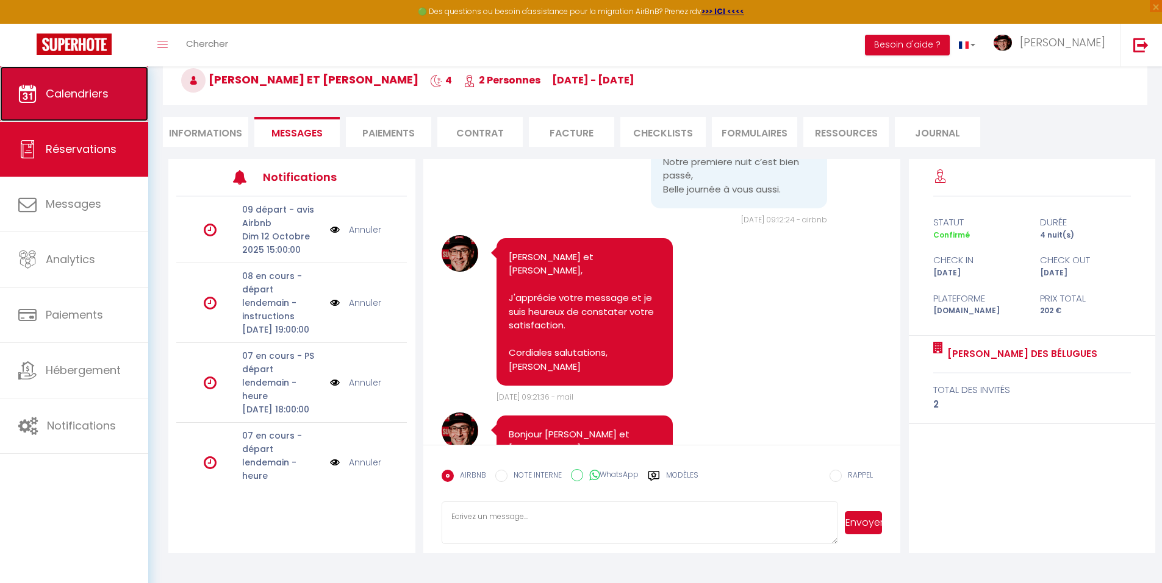
click at [84, 87] on span "Calendriers" at bounding box center [77, 93] width 63 height 15
